Goal: Information Seeking & Learning: Learn about a topic

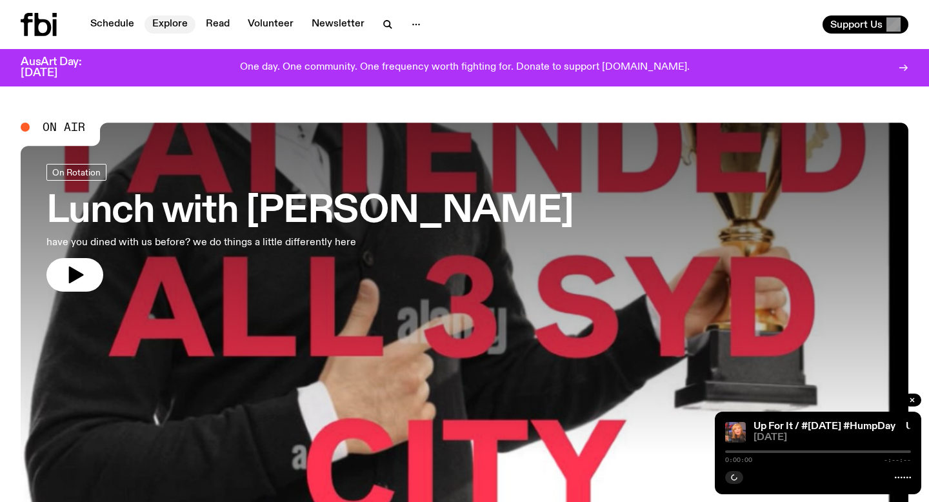
click at [163, 23] on link "Explore" at bounding box center [170, 24] width 51 height 18
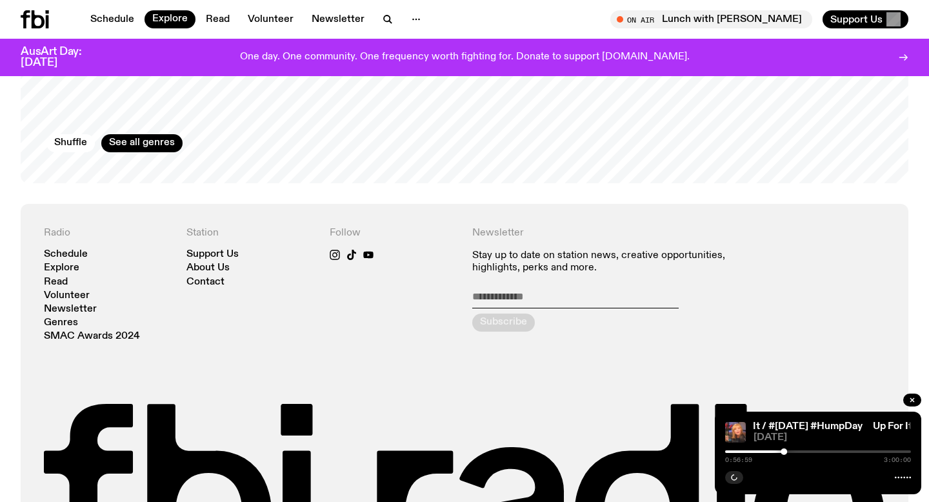
scroll to position [2267, 0]
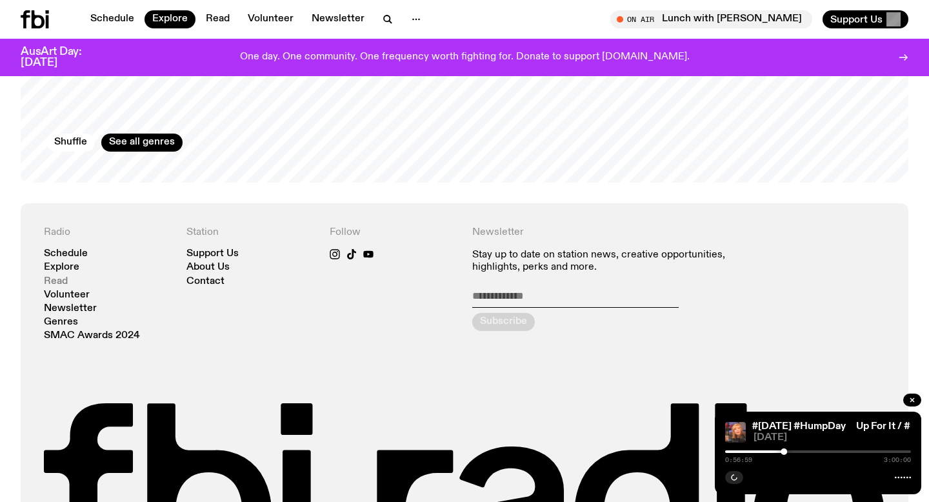
click at [65, 277] on link "Read" at bounding box center [56, 282] width 24 height 10
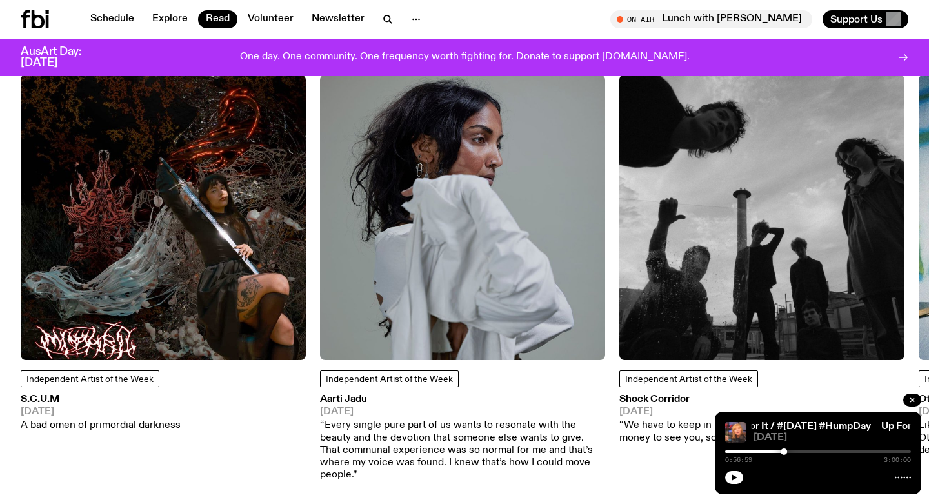
scroll to position [1110, 0]
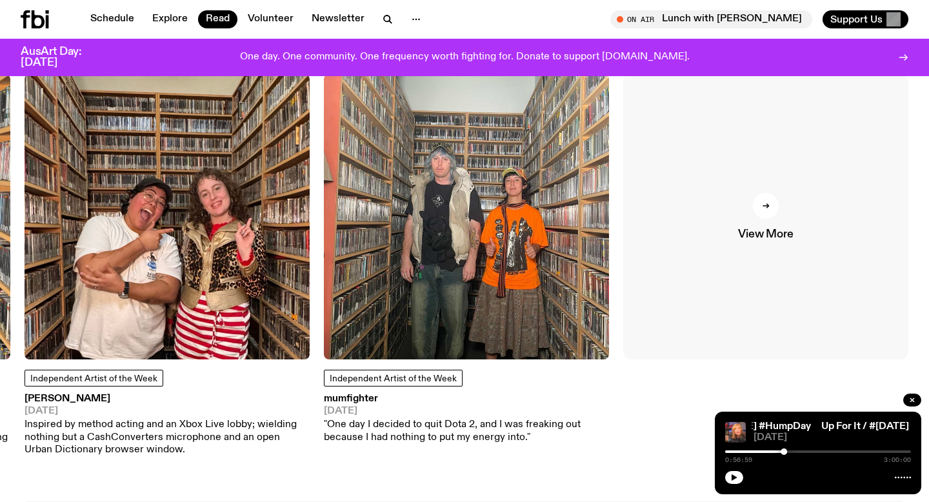
click at [763, 237] on span "View More" at bounding box center [765, 234] width 55 height 11
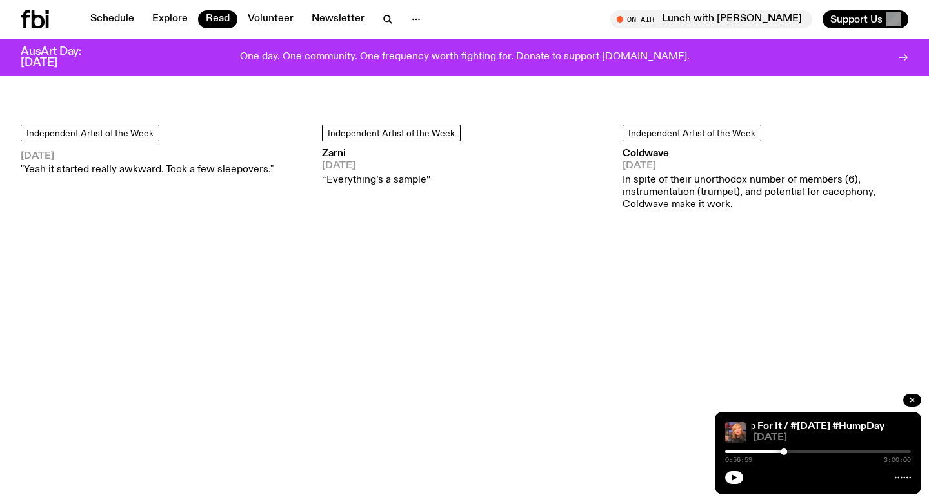
scroll to position [5818, 0]
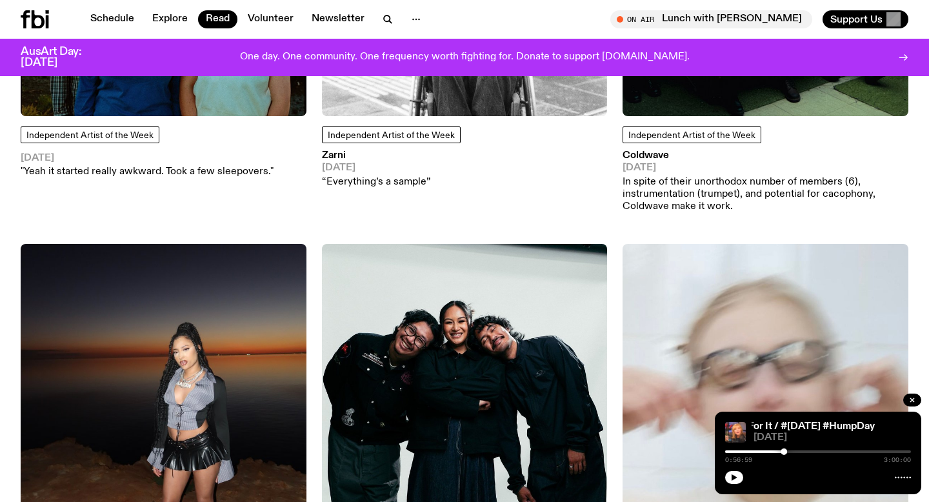
click at [664, 151] on h3 "Coldwave" at bounding box center [766, 156] width 286 height 10
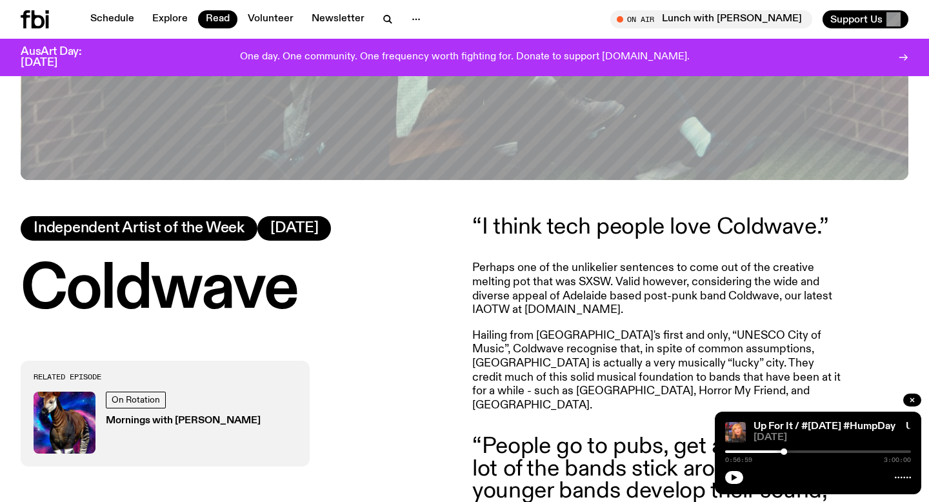
scroll to position [449, 0]
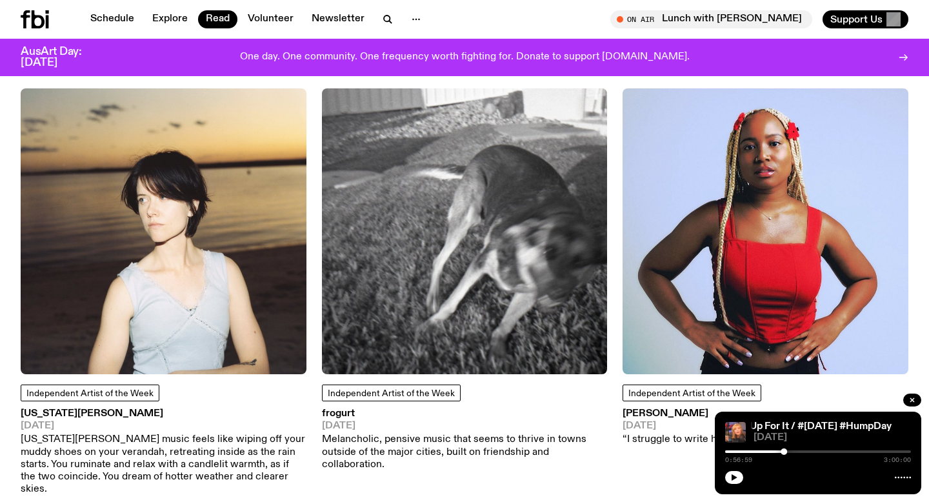
scroll to position [1002, 0]
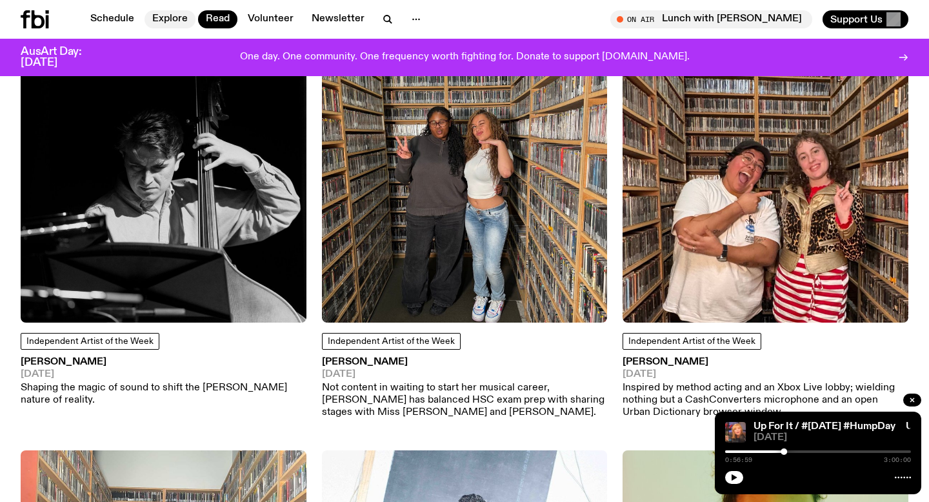
click at [157, 17] on link "Explore" at bounding box center [170, 19] width 51 height 18
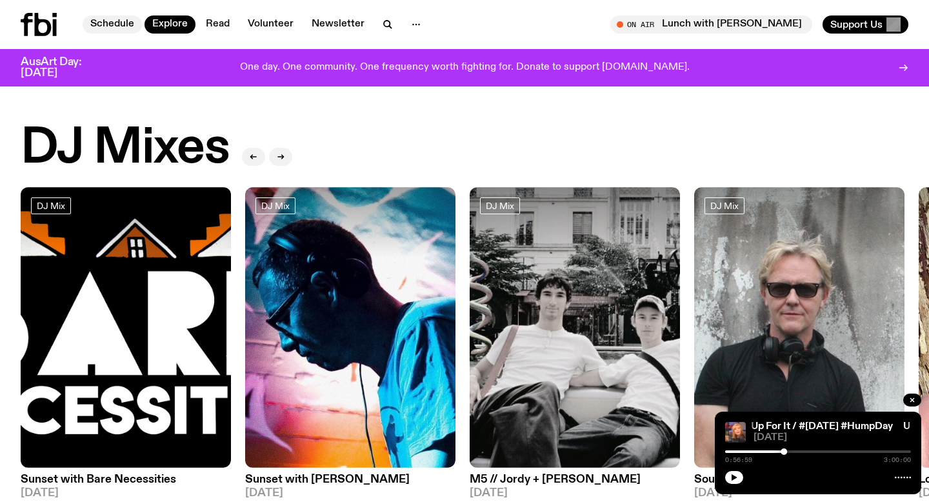
click at [139, 22] on link "Schedule" at bounding box center [112, 24] width 59 height 18
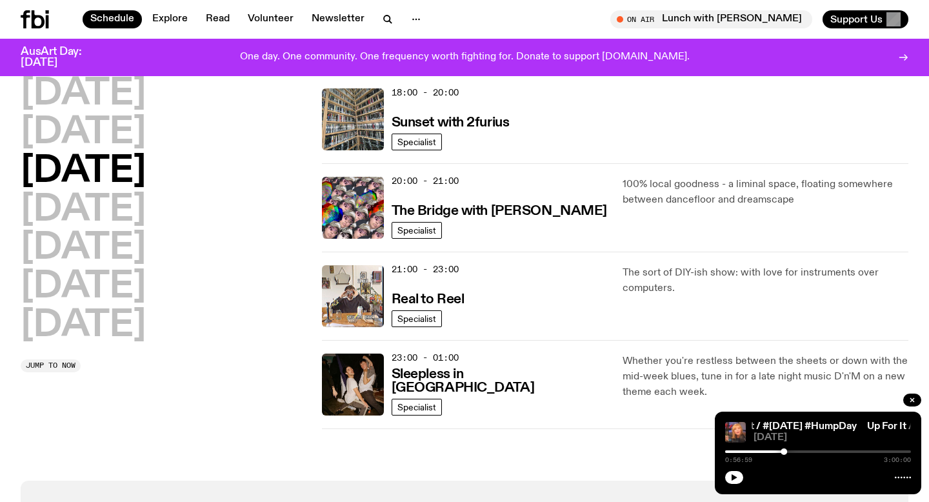
scroll to position [570, 0]
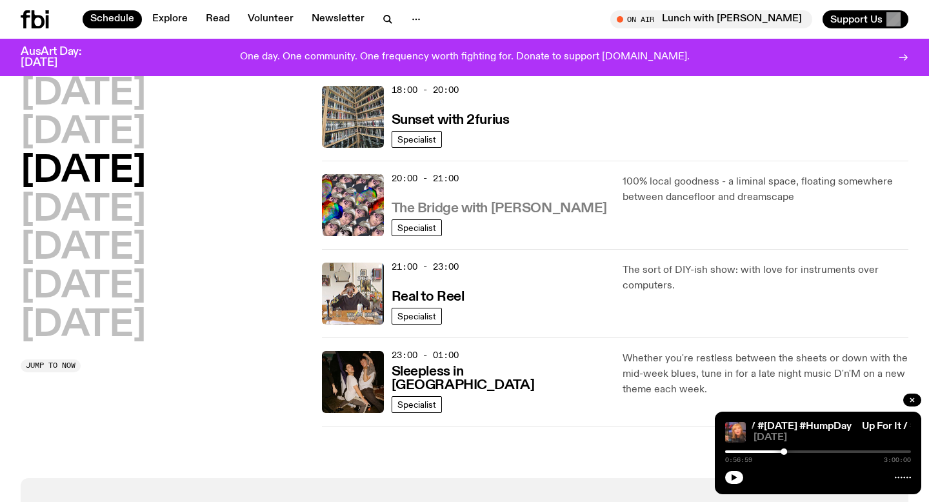
click at [527, 216] on h3 "The Bridge with [PERSON_NAME]" at bounding box center [500, 209] width 216 height 14
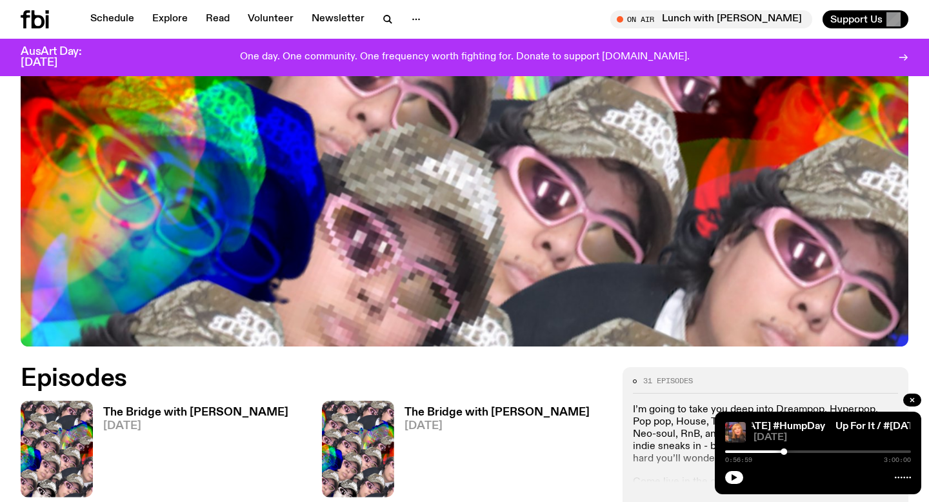
scroll to position [341, 0]
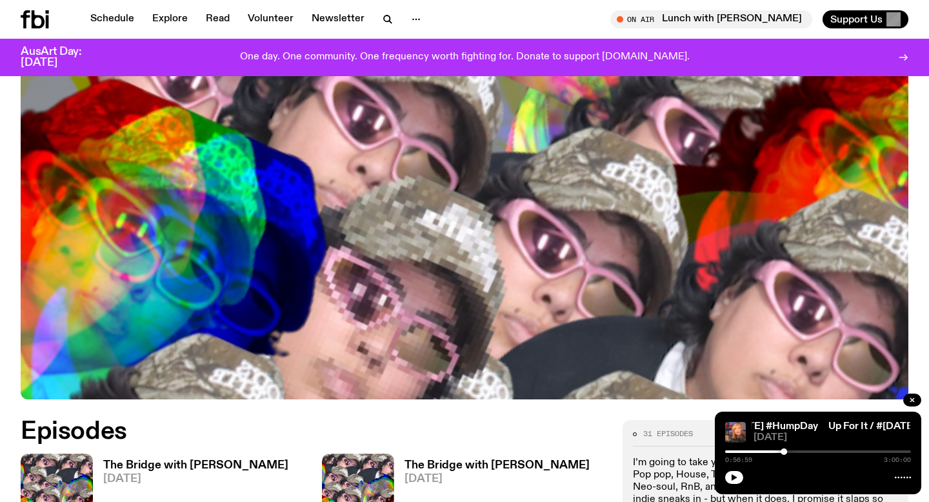
click at [203, 460] on h3 "The Bridge with [PERSON_NAME]" at bounding box center [195, 465] width 185 height 11
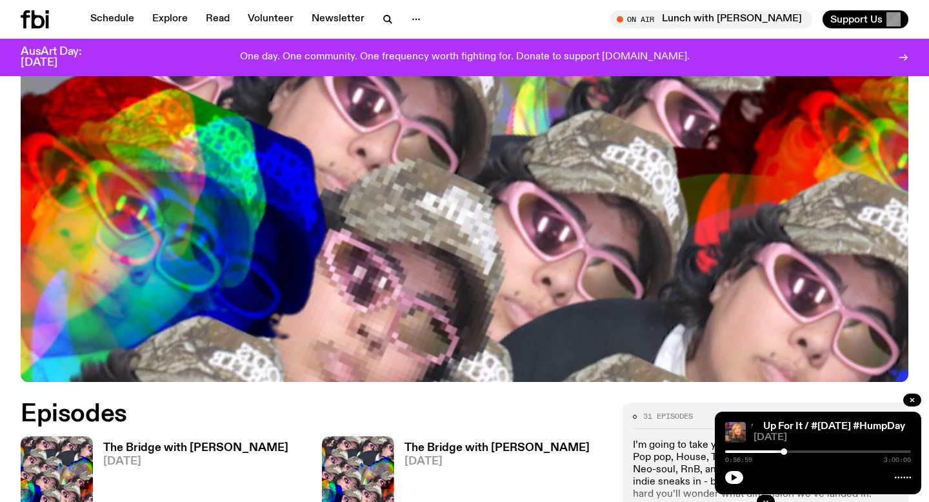
scroll to position [376, 0]
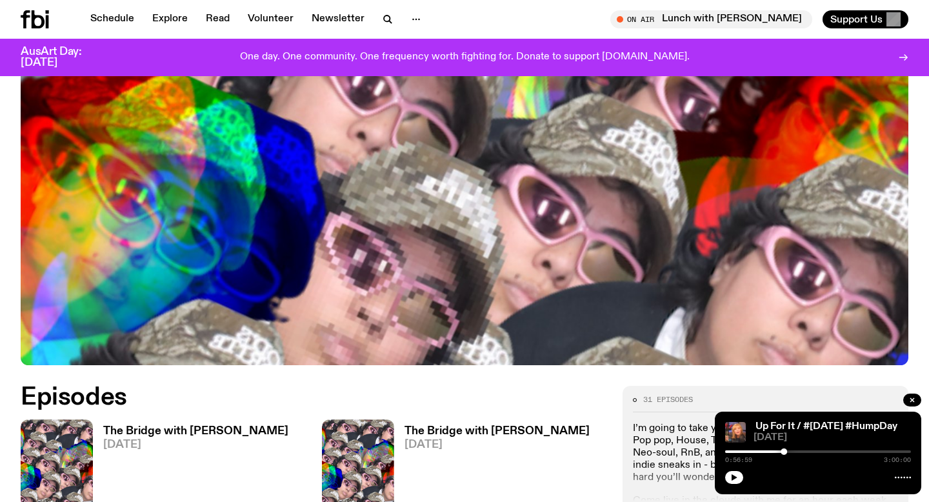
click at [428, 439] on span "[DATE]" at bounding box center [497, 444] width 185 height 11
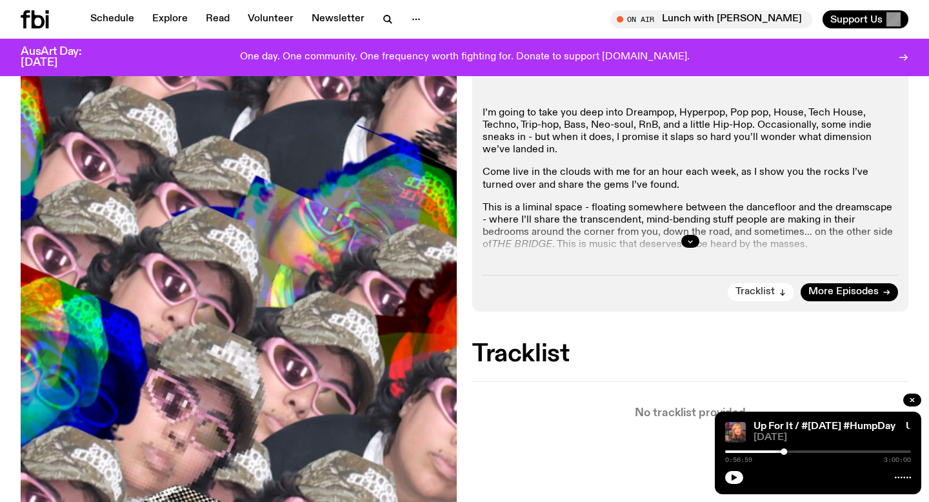
click at [763, 287] on span "Tracklist" at bounding box center [755, 292] width 39 height 10
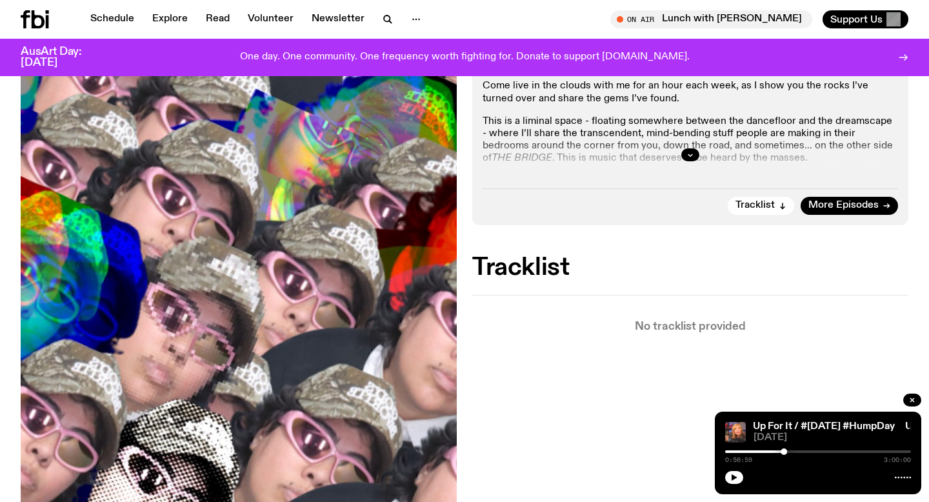
scroll to position [325, 0]
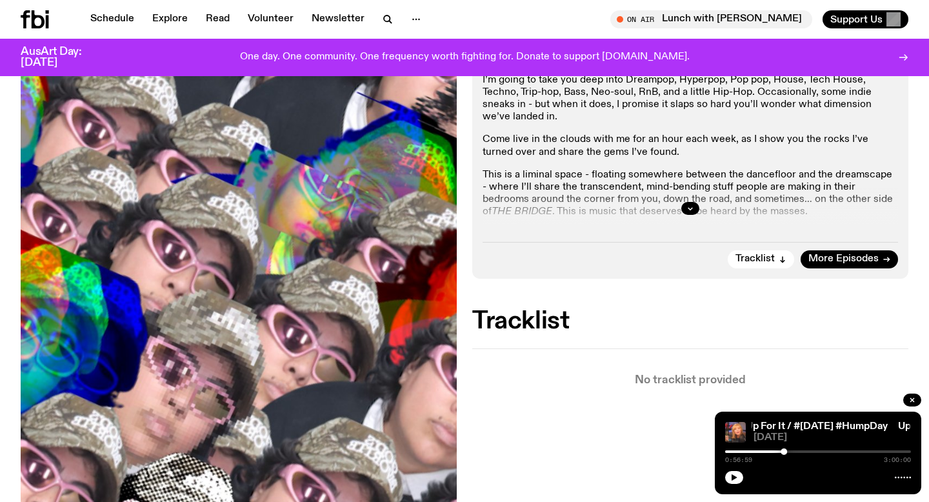
click at [793, 188] on div at bounding box center [691, 208] width 416 height 41
click at [695, 202] on button "button" at bounding box center [690, 208] width 18 height 13
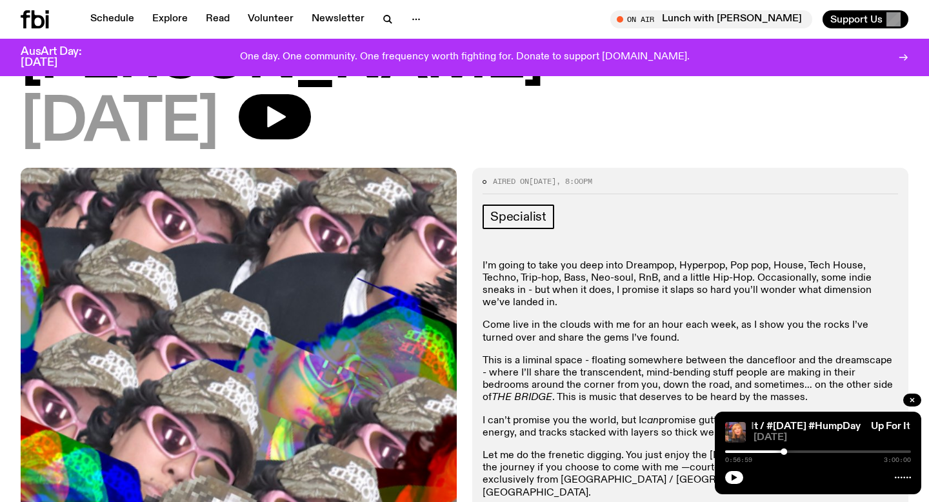
scroll to position [87, 0]
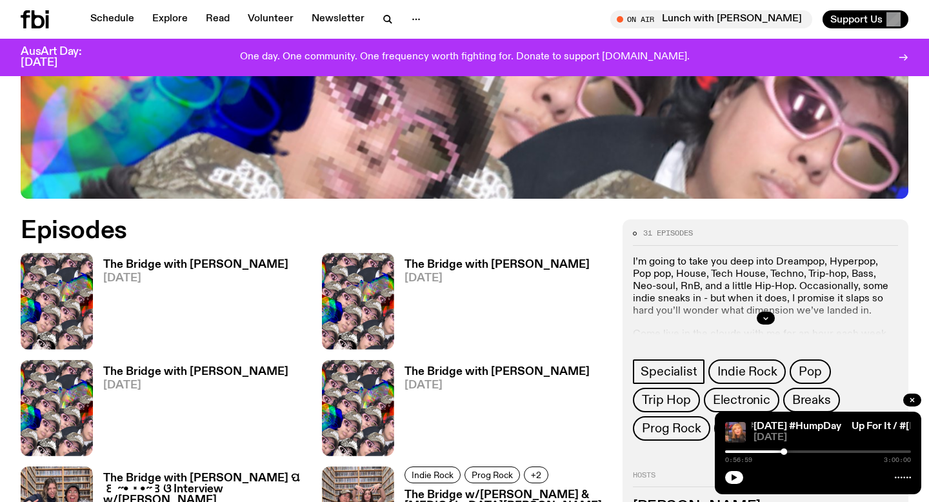
scroll to position [565, 0]
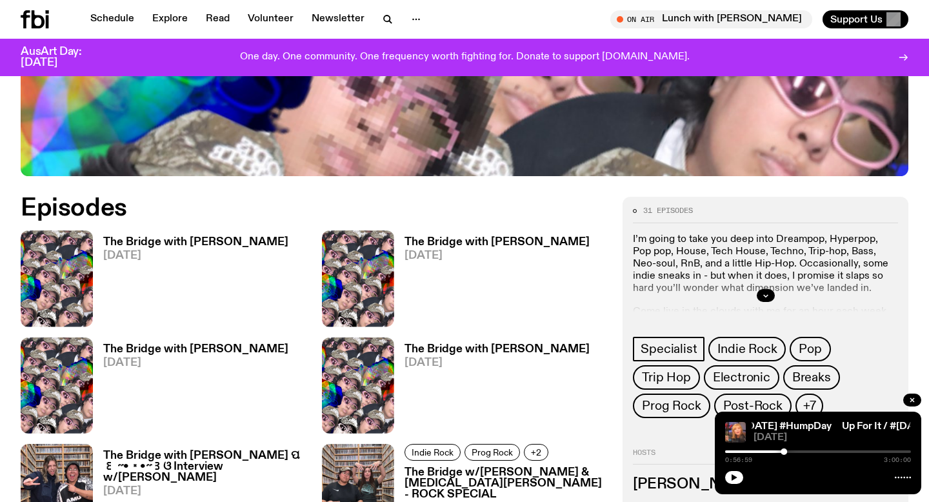
click at [192, 344] on h3 "The Bridge with [PERSON_NAME]" at bounding box center [195, 349] width 185 height 11
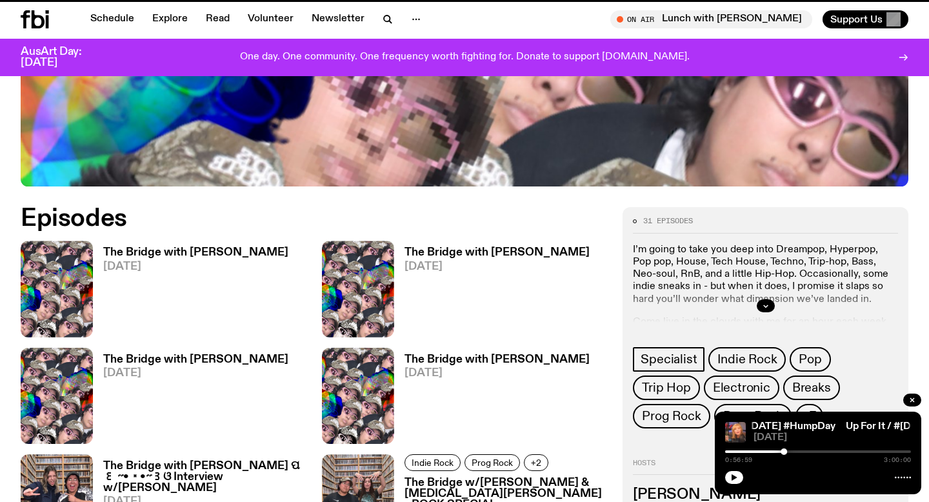
scroll to position [554, 0]
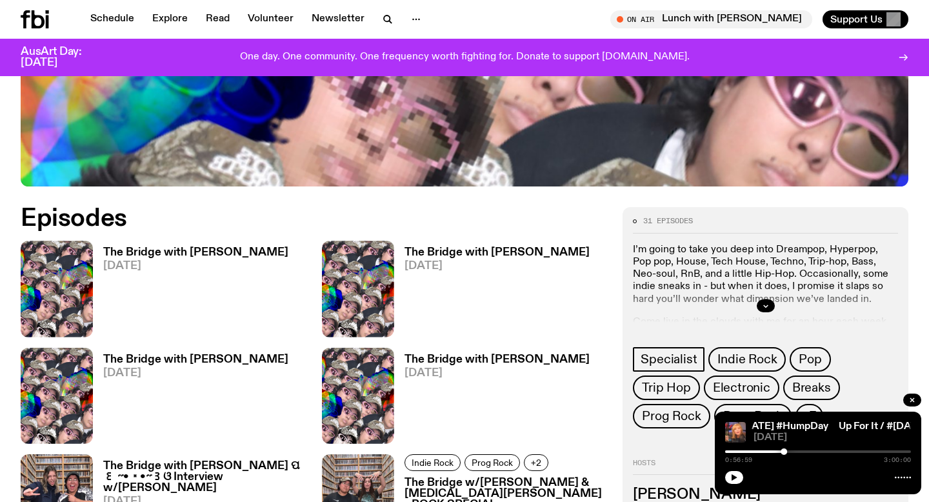
click at [440, 368] on span "[DATE]" at bounding box center [497, 373] width 185 height 11
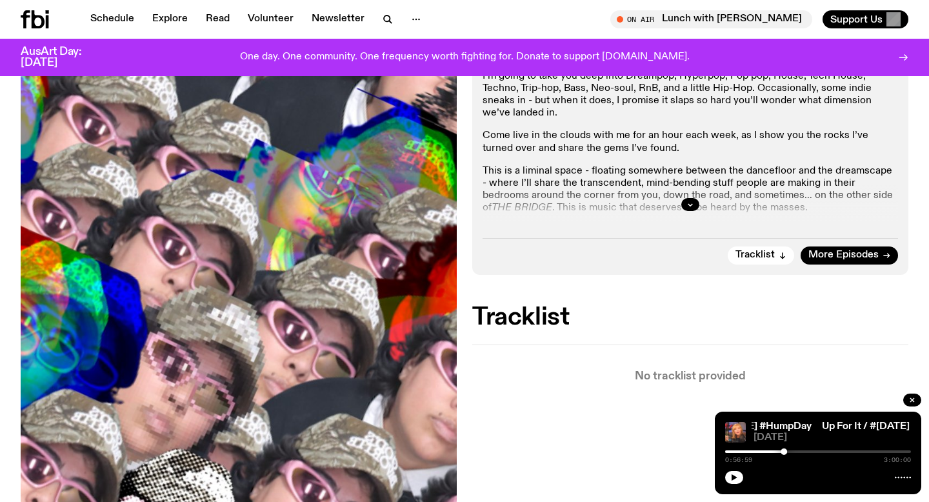
scroll to position [321, 0]
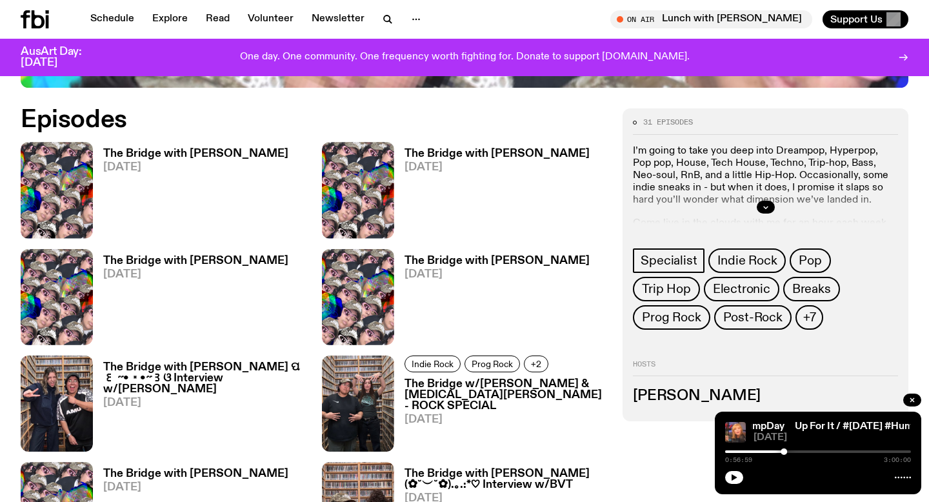
scroll to position [669, 0]
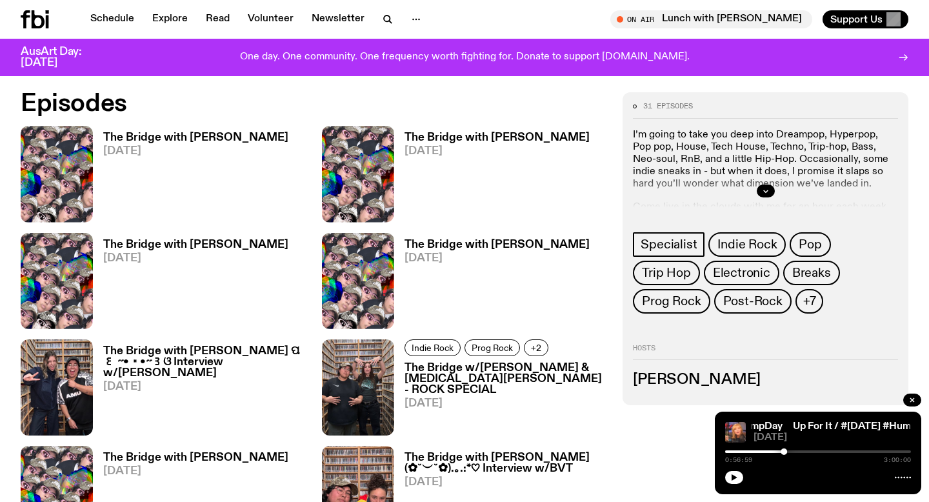
click at [192, 346] on h3 "The Bridge with [PERSON_NAME] ପ꒰ ˶• ༝ •˶꒱ଓ Interview w/[PERSON_NAME]" at bounding box center [204, 362] width 203 height 33
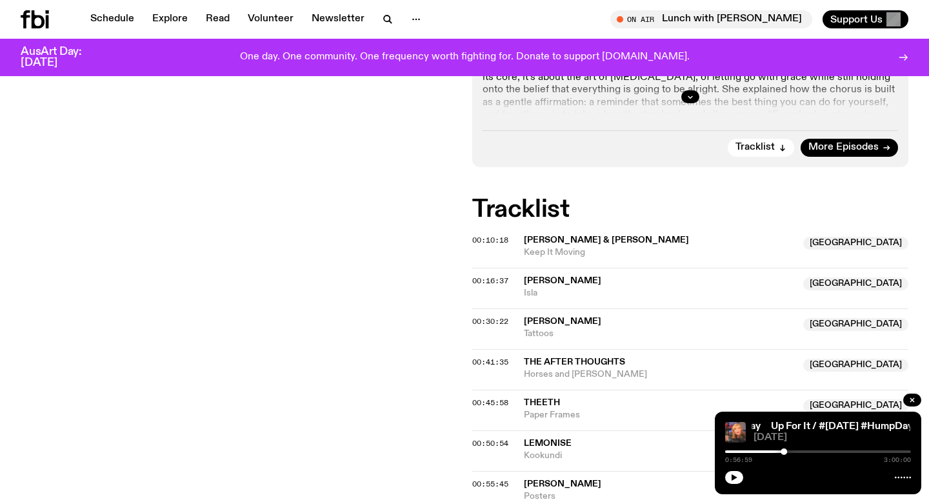
scroll to position [559, 0]
